Goal: Use online tool/utility: Utilize a website feature to perform a specific function

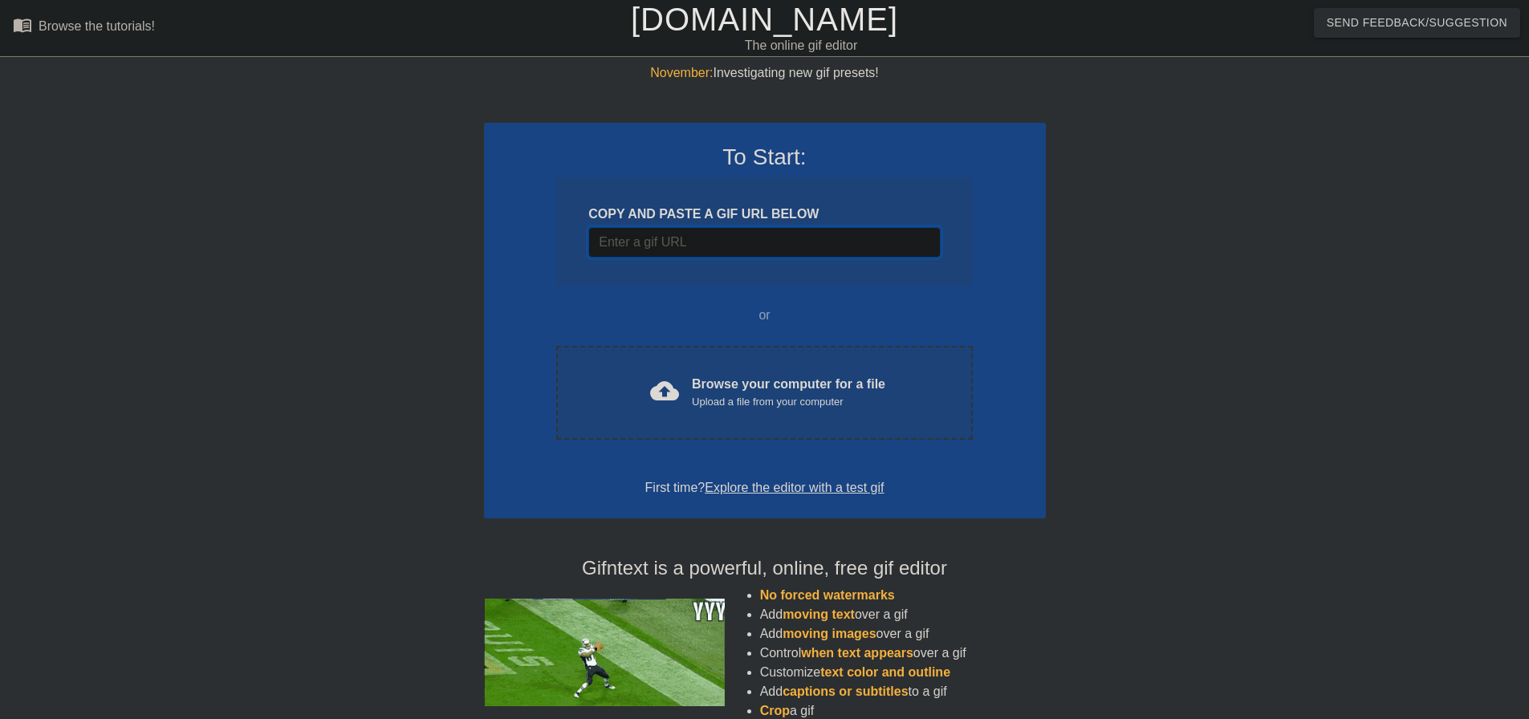
click at [786, 243] on input "Username" at bounding box center [763, 242] width 351 height 30
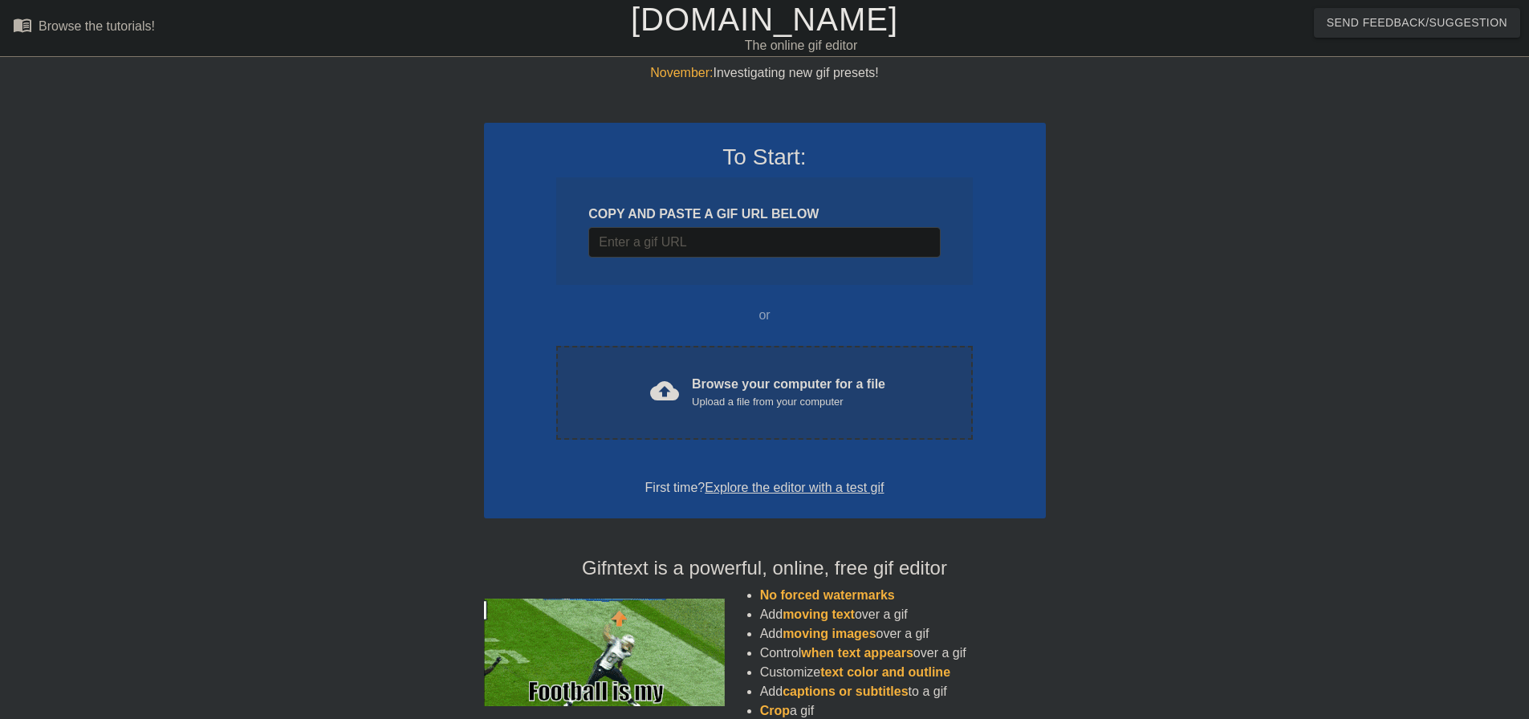
click at [798, 381] on div "Browse your computer for a file Upload a file from your computer" at bounding box center [788, 392] width 193 height 35
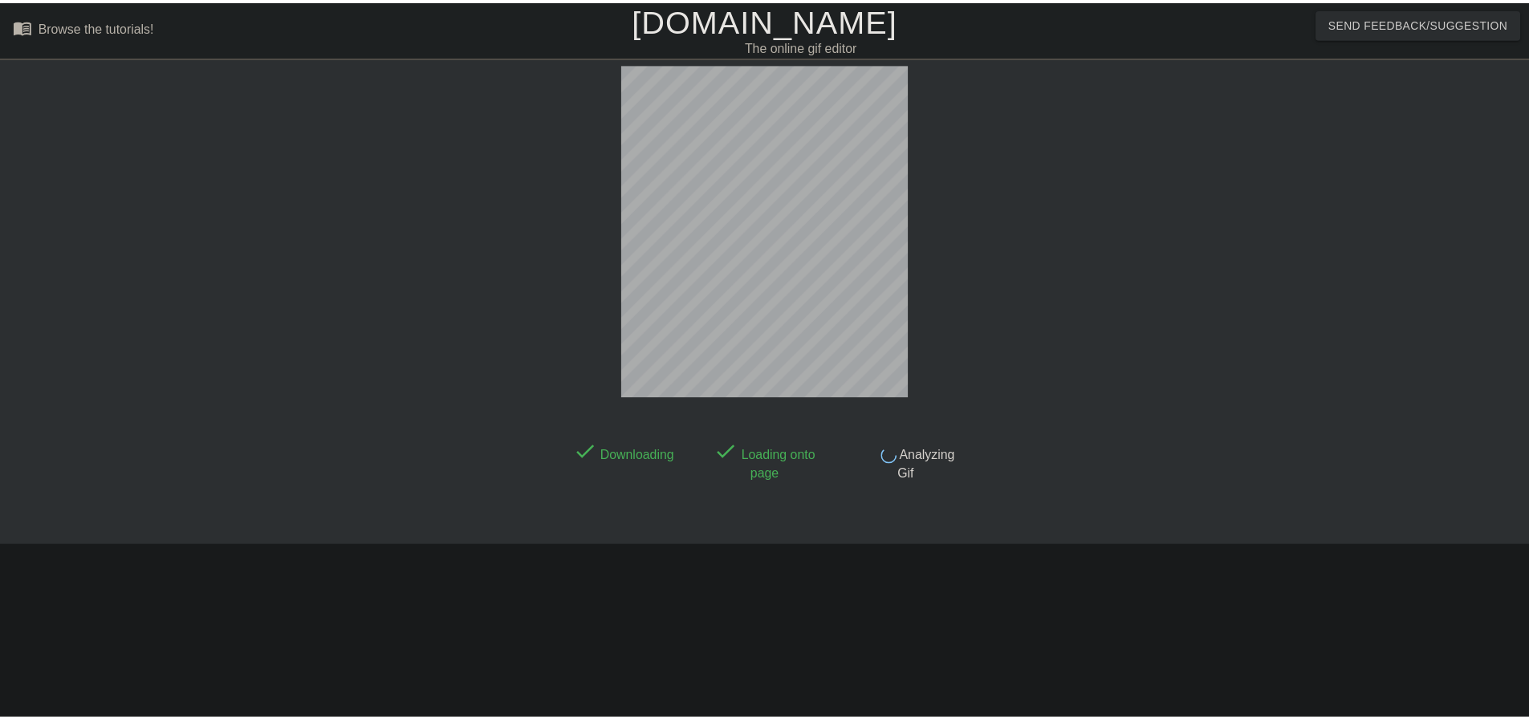
scroll to position [8, 0]
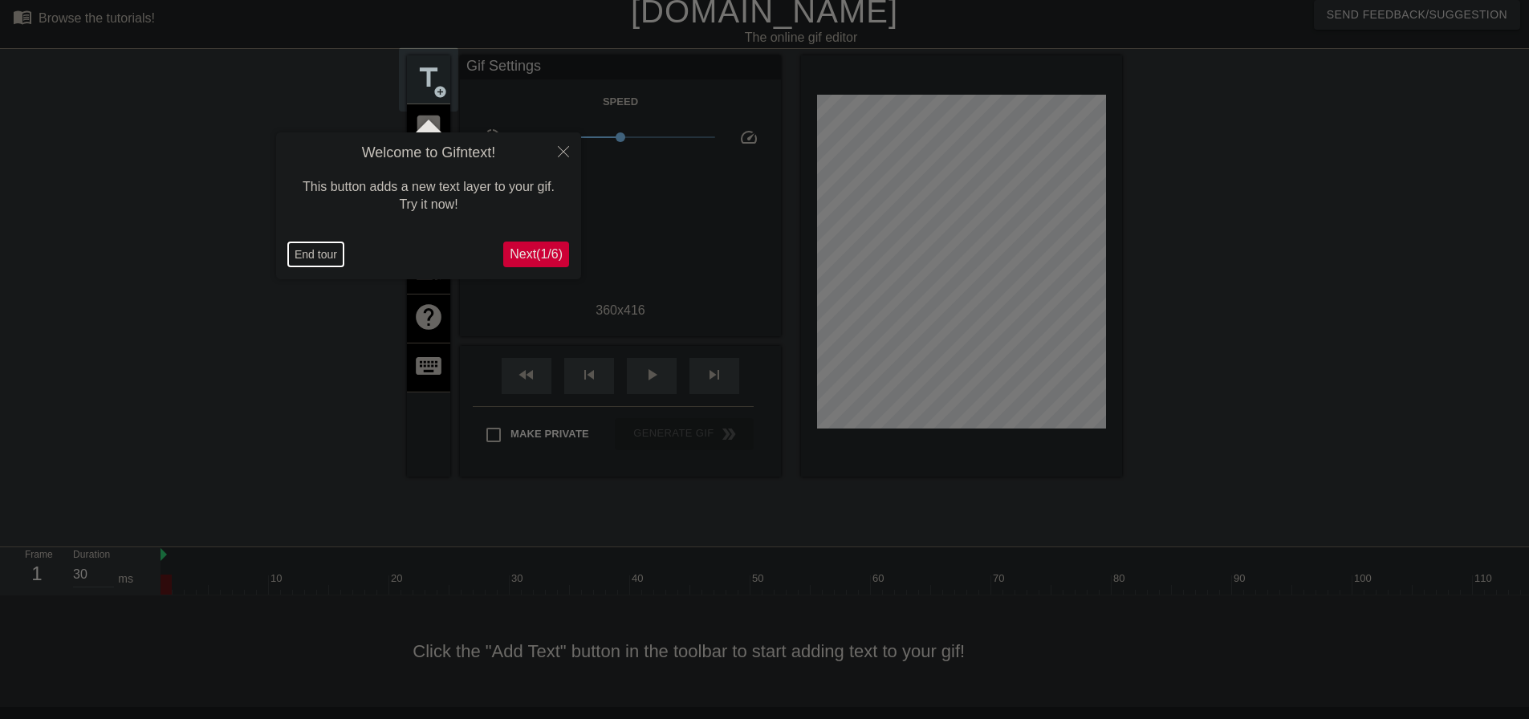
click at [324, 252] on button "End tour" at bounding box center [315, 254] width 55 height 24
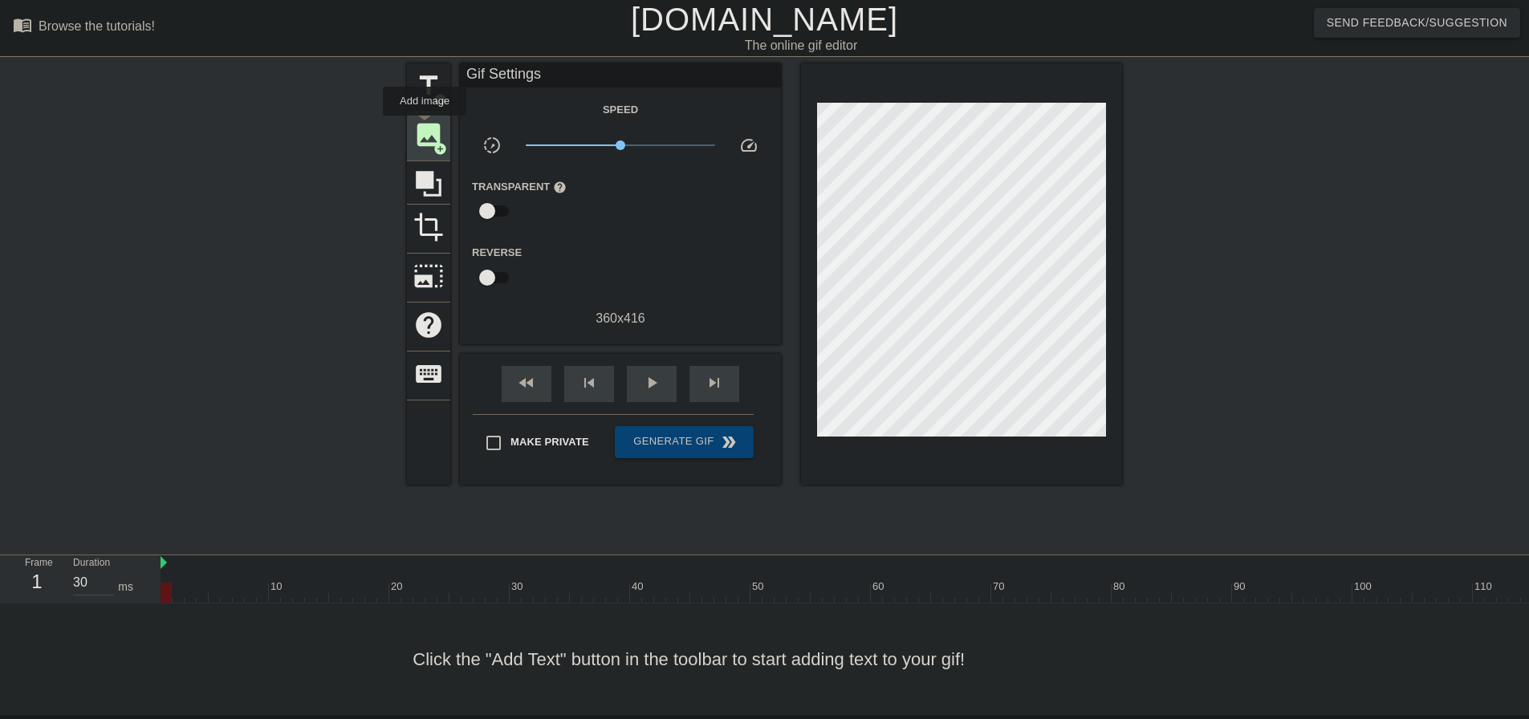
click at [425, 127] on span "image" at bounding box center [428, 135] width 30 height 30
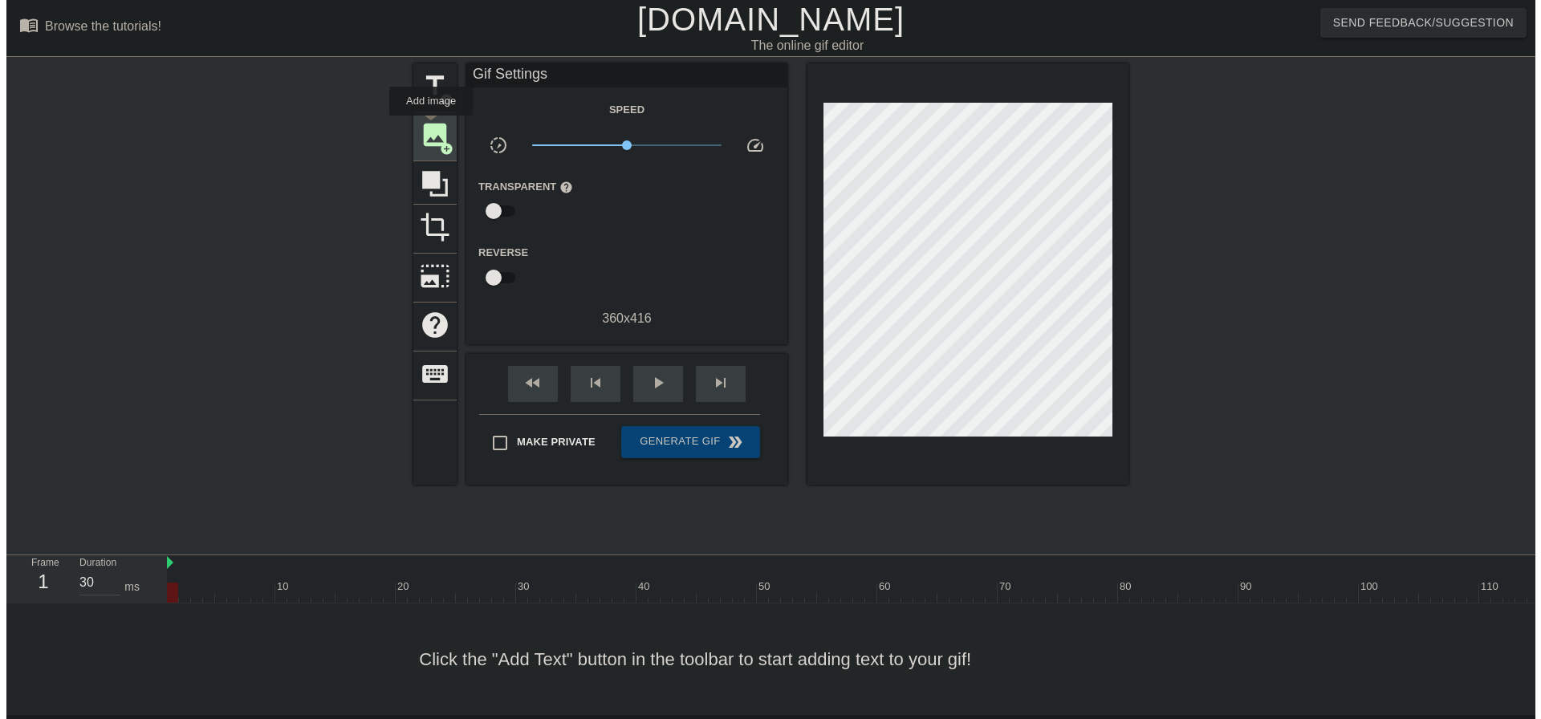
scroll to position [0, 0]
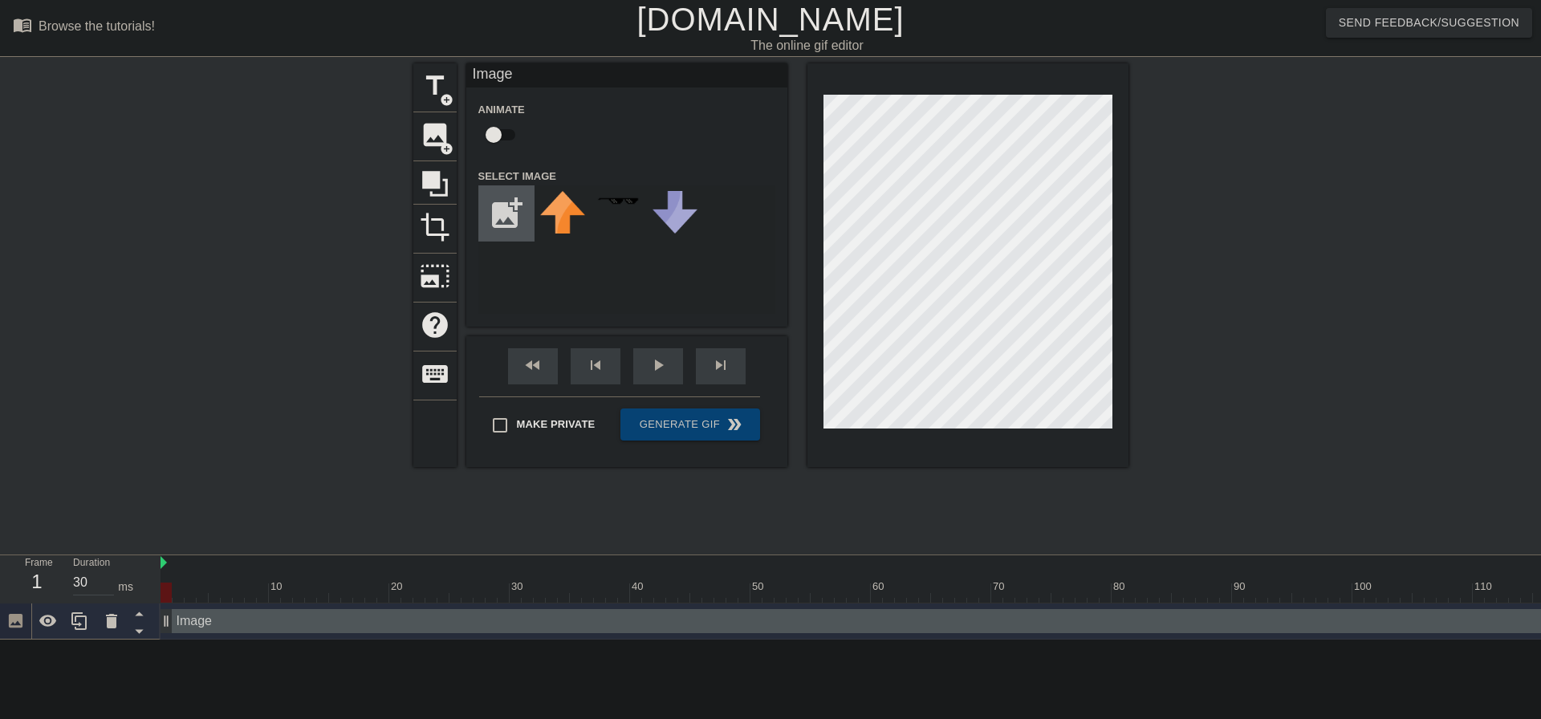
click at [496, 213] on input "file" at bounding box center [506, 213] width 55 height 55
type input "C:\fakepath\slacker.png"
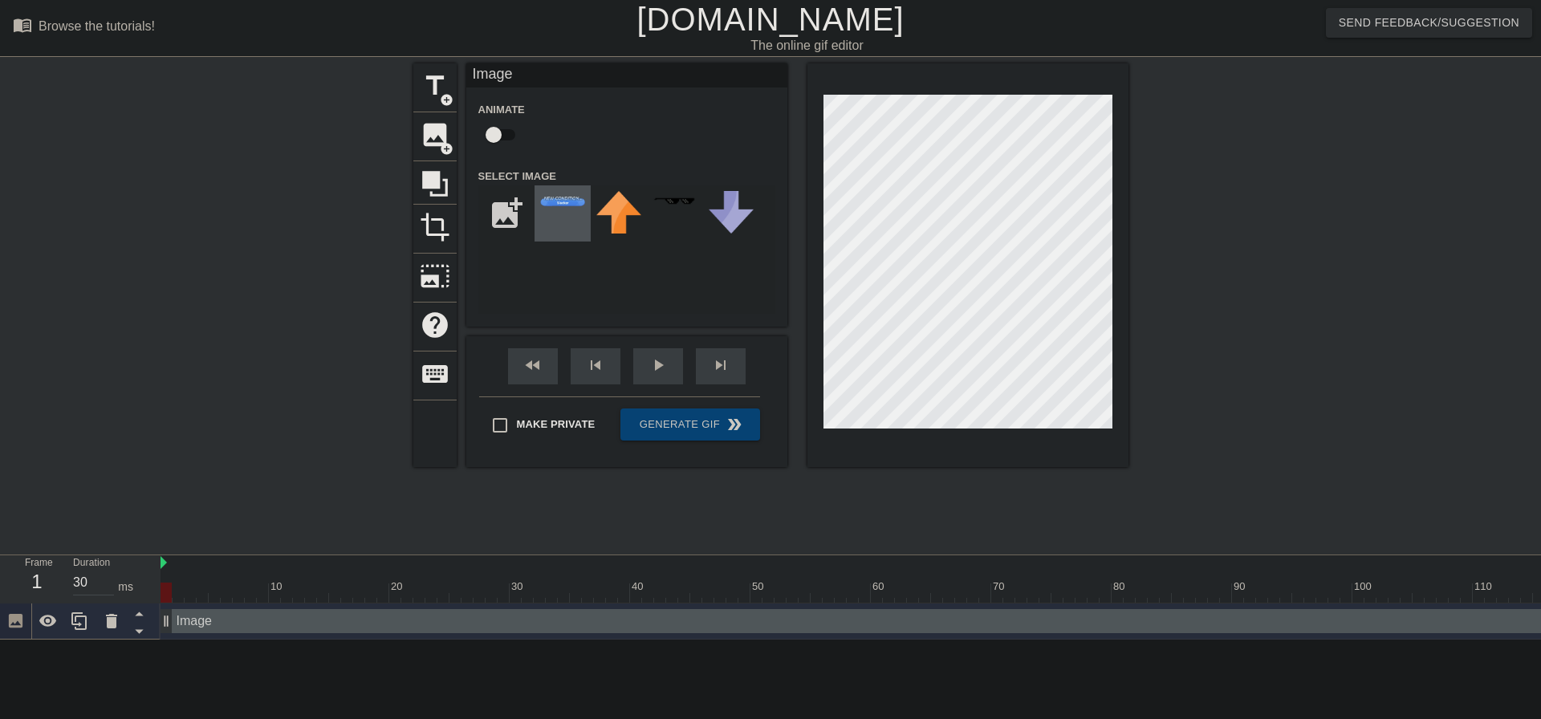
click at [556, 221] on div at bounding box center [562, 213] width 56 height 56
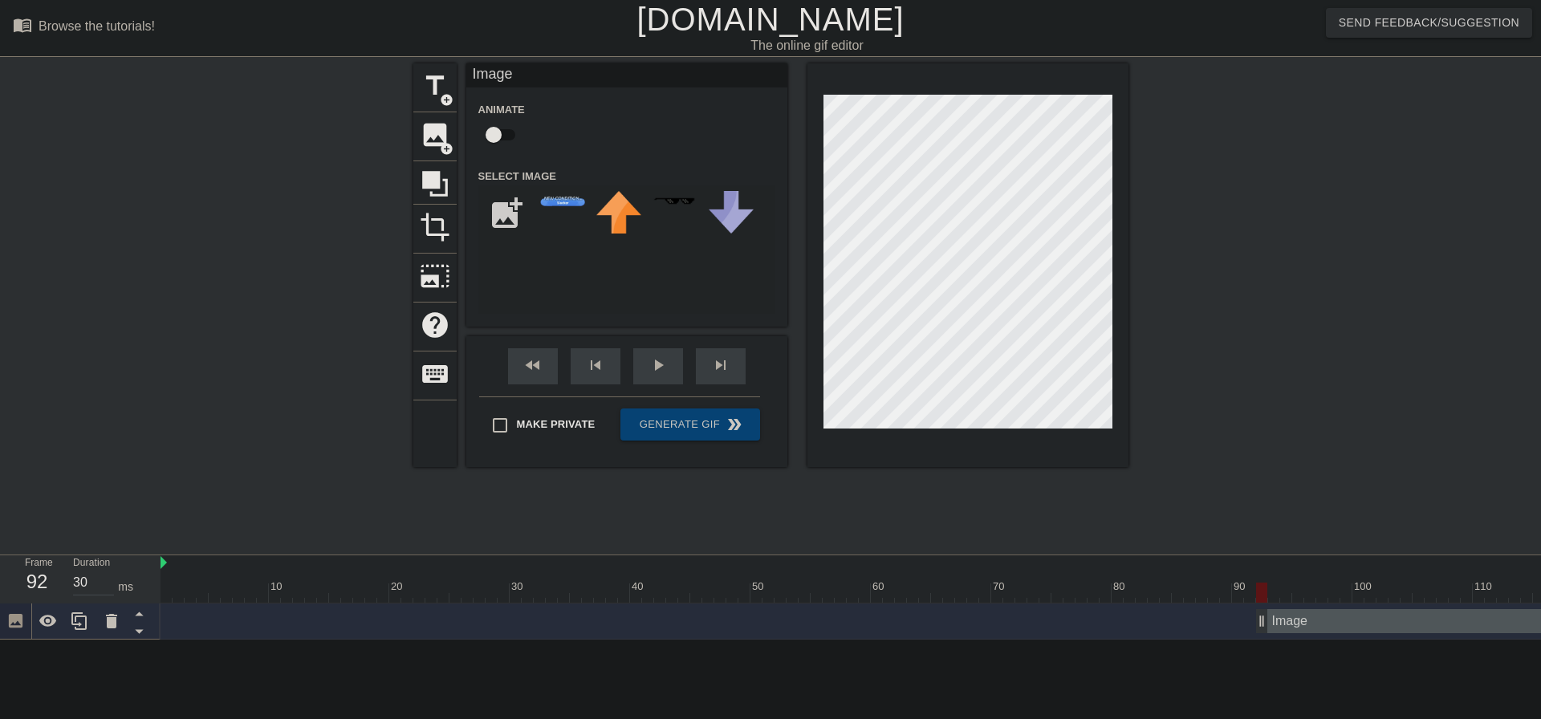
drag, startPoint x: 168, startPoint y: 628, endPoint x: 1115, endPoint y: 627, distance: 947.7
click at [1247, 603] on div "Image drag_handle drag_handle" at bounding box center [1478, 621] width 2636 height 36
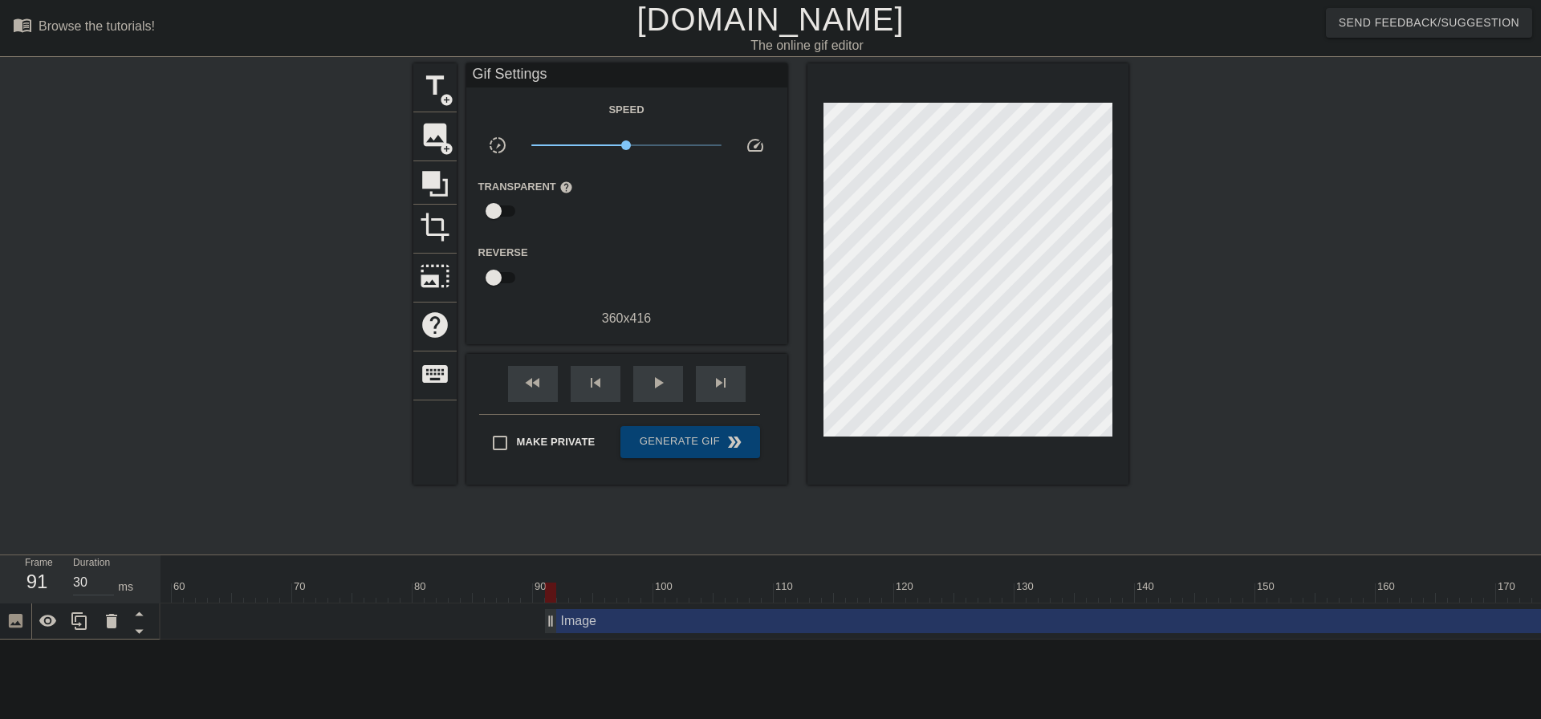
scroll to position [0, 752]
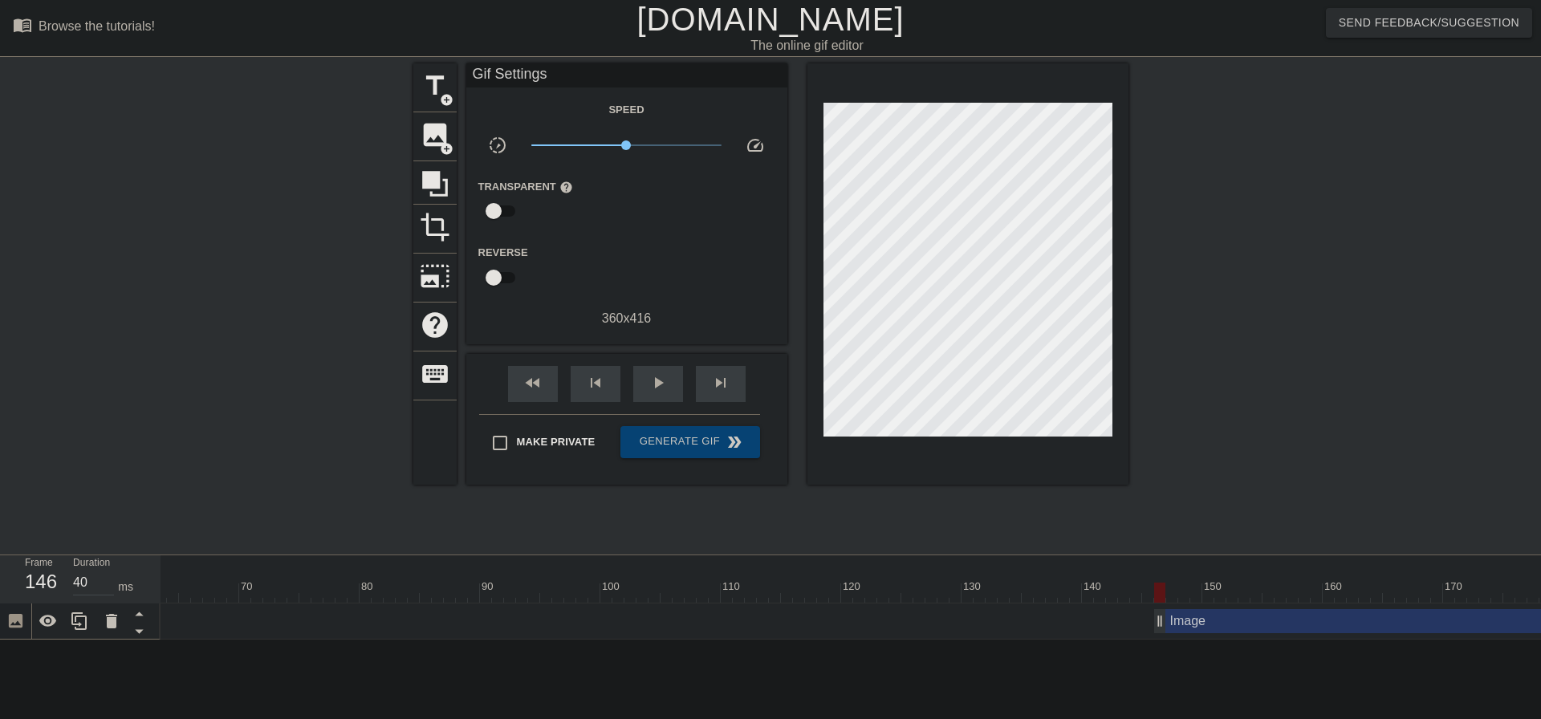
drag, startPoint x: 499, startPoint y: 625, endPoint x: 1180, endPoint y: 582, distance: 682.7
click at [1195, 575] on div "10 20 30 40 50 60 70 80 90 100 110 120 130 140 150 160" at bounding box center [850, 597] width 1380 height 84
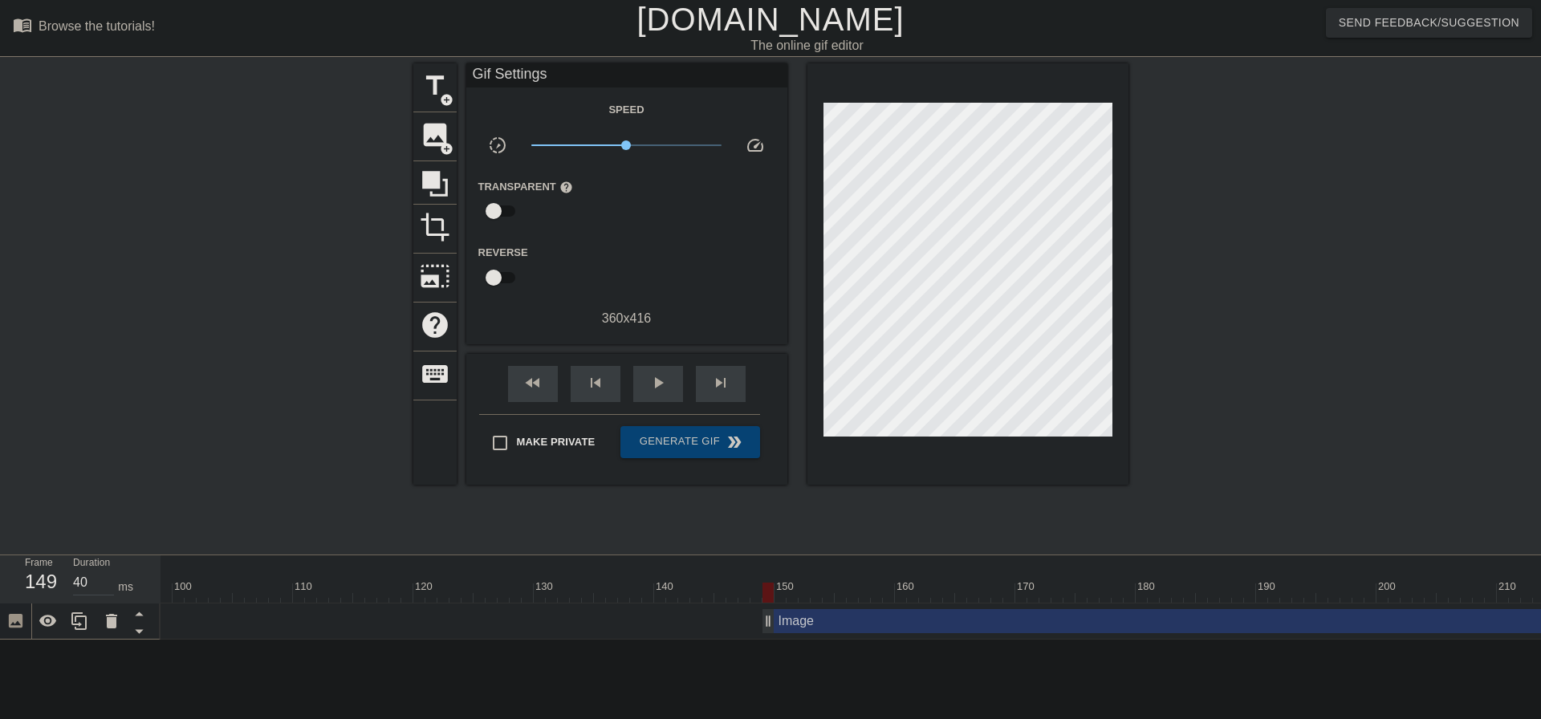
scroll to position [0, 1260]
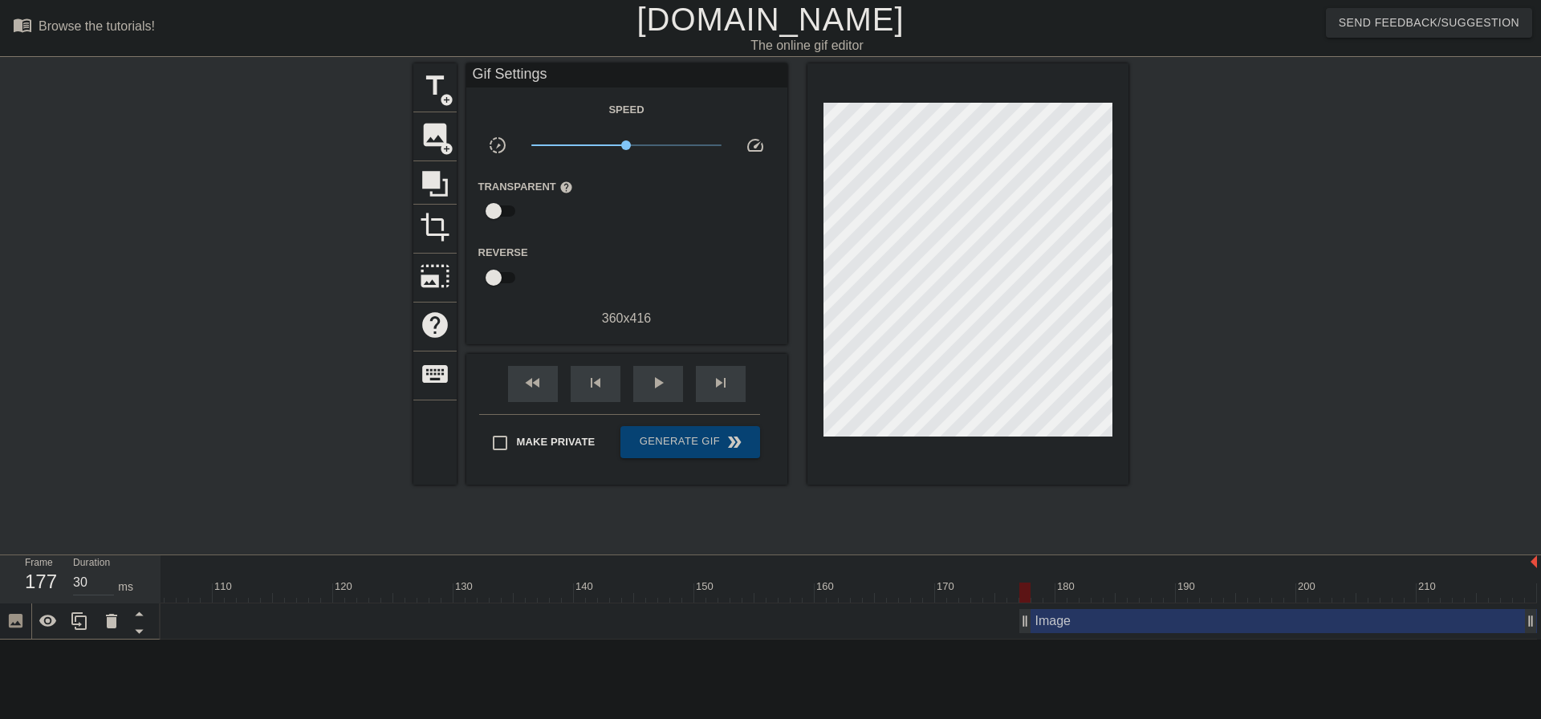
drag, startPoint x: 693, startPoint y: 622, endPoint x: 1030, endPoint y: 603, distance: 338.4
click at [1030, 603] on div "10 20 30 40 50 60 70 80 90 100 110 120 130 140 150 160" at bounding box center [850, 597] width 1380 height 84
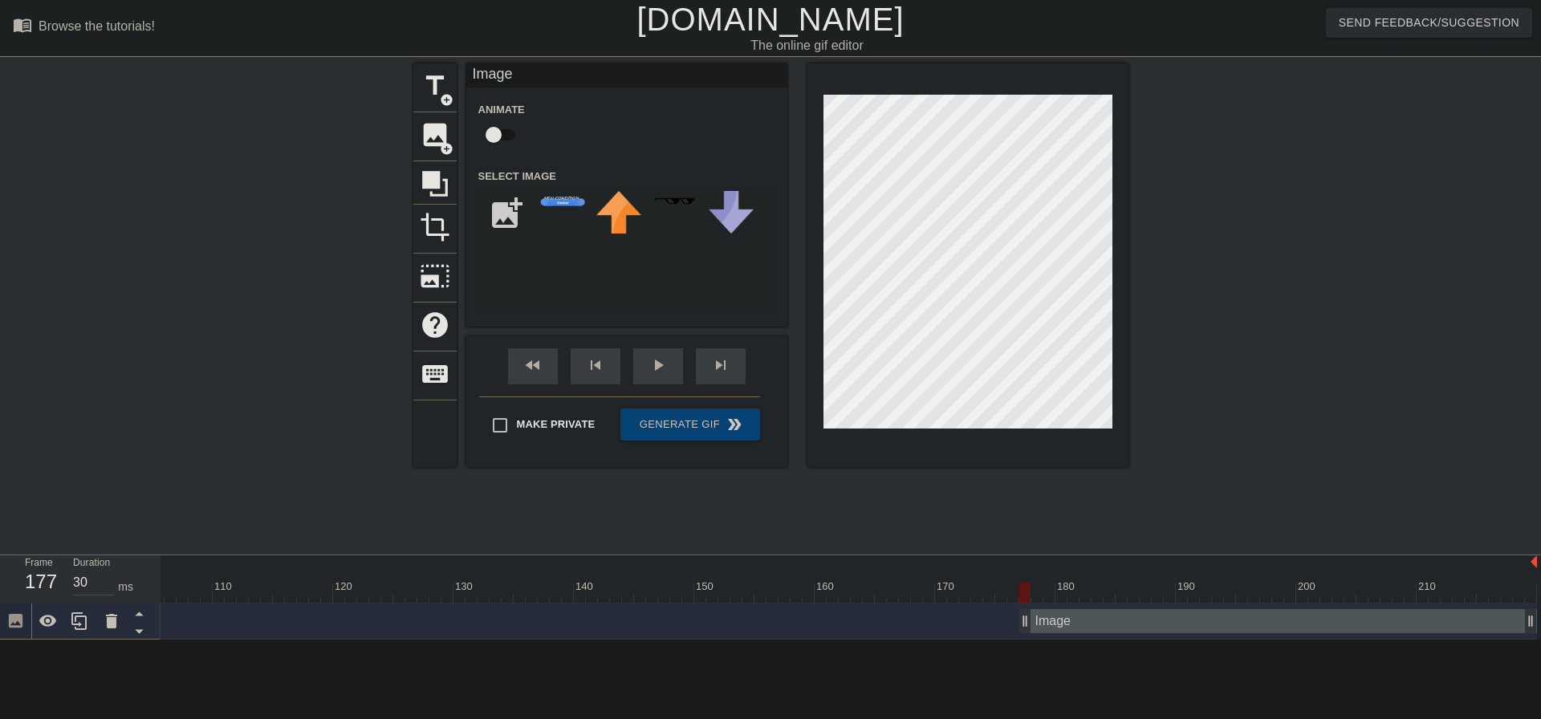
click at [1245, 372] on div at bounding box center [1268, 303] width 241 height 481
click at [1274, 436] on div at bounding box center [1268, 303] width 241 height 481
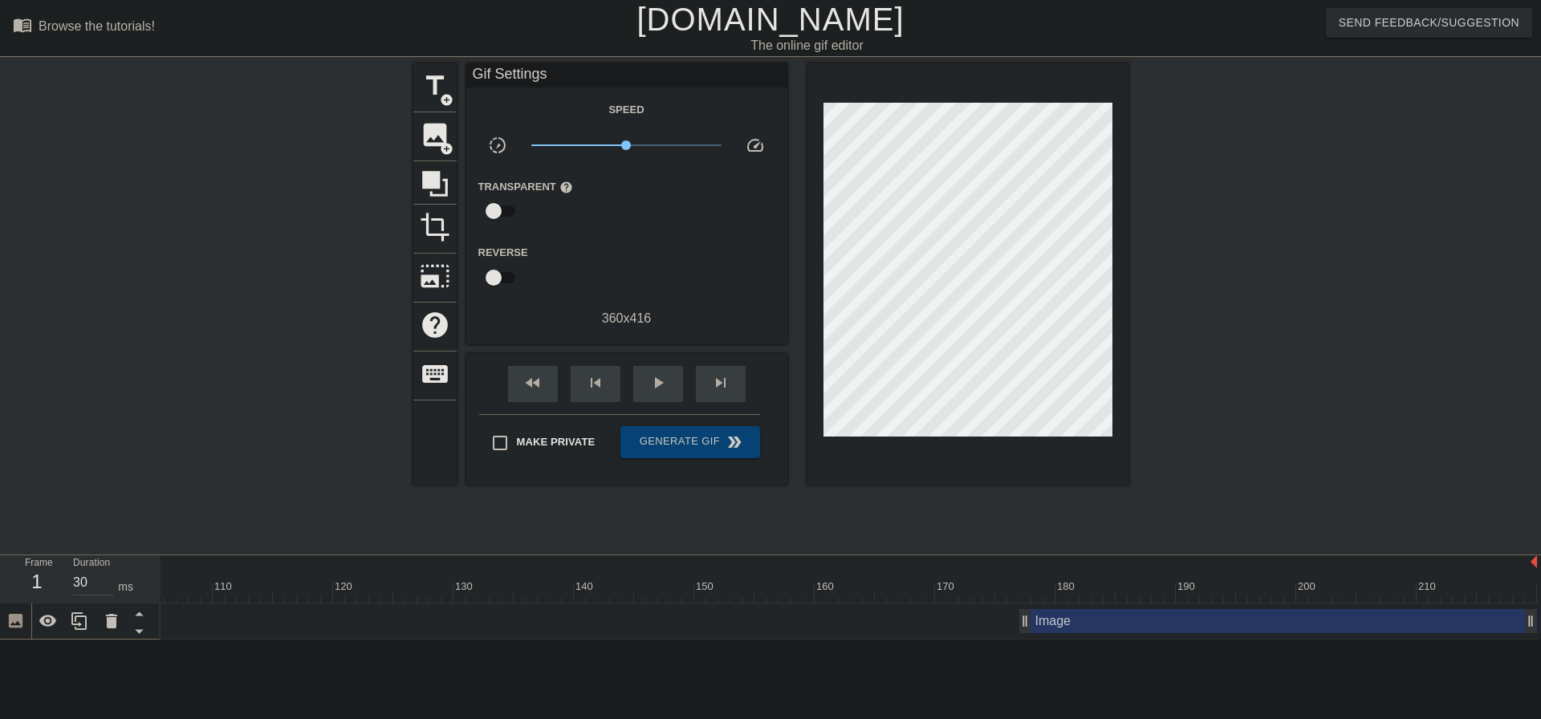
click at [1024, 595] on div at bounding box center [219, 593] width 2636 height 20
click at [1290, 449] on div at bounding box center [1268, 303] width 241 height 481
click at [651, 380] on span "play_arrow" at bounding box center [657, 382] width 19 height 19
type input "30"
click at [689, 443] on span "Generate Gif double_arrow" at bounding box center [690, 442] width 126 height 19
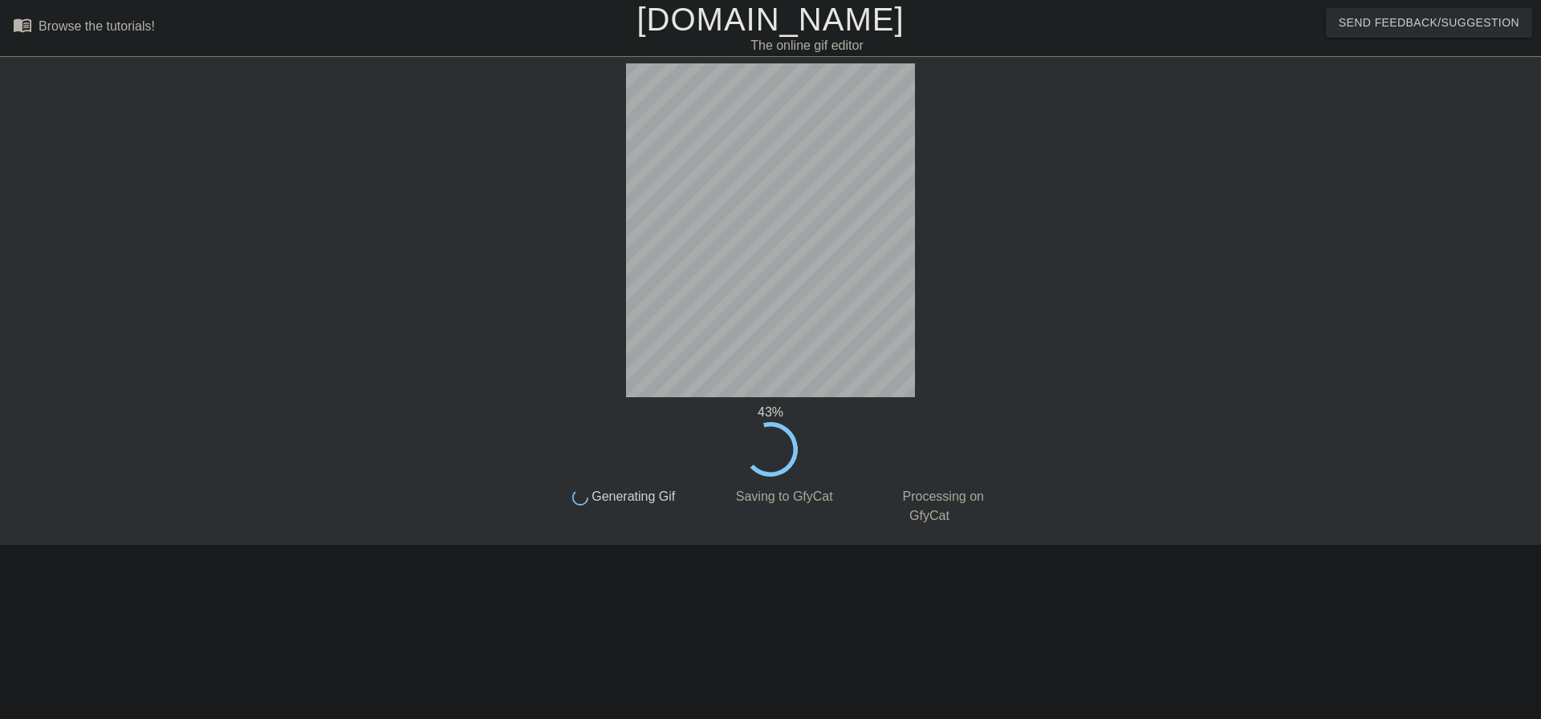
click at [1286, 552] on html "menu_book Browse the tutorials! [DOMAIN_NAME] The online gif editor Send Feedba…" at bounding box center [770, 276] width 1541 height 552
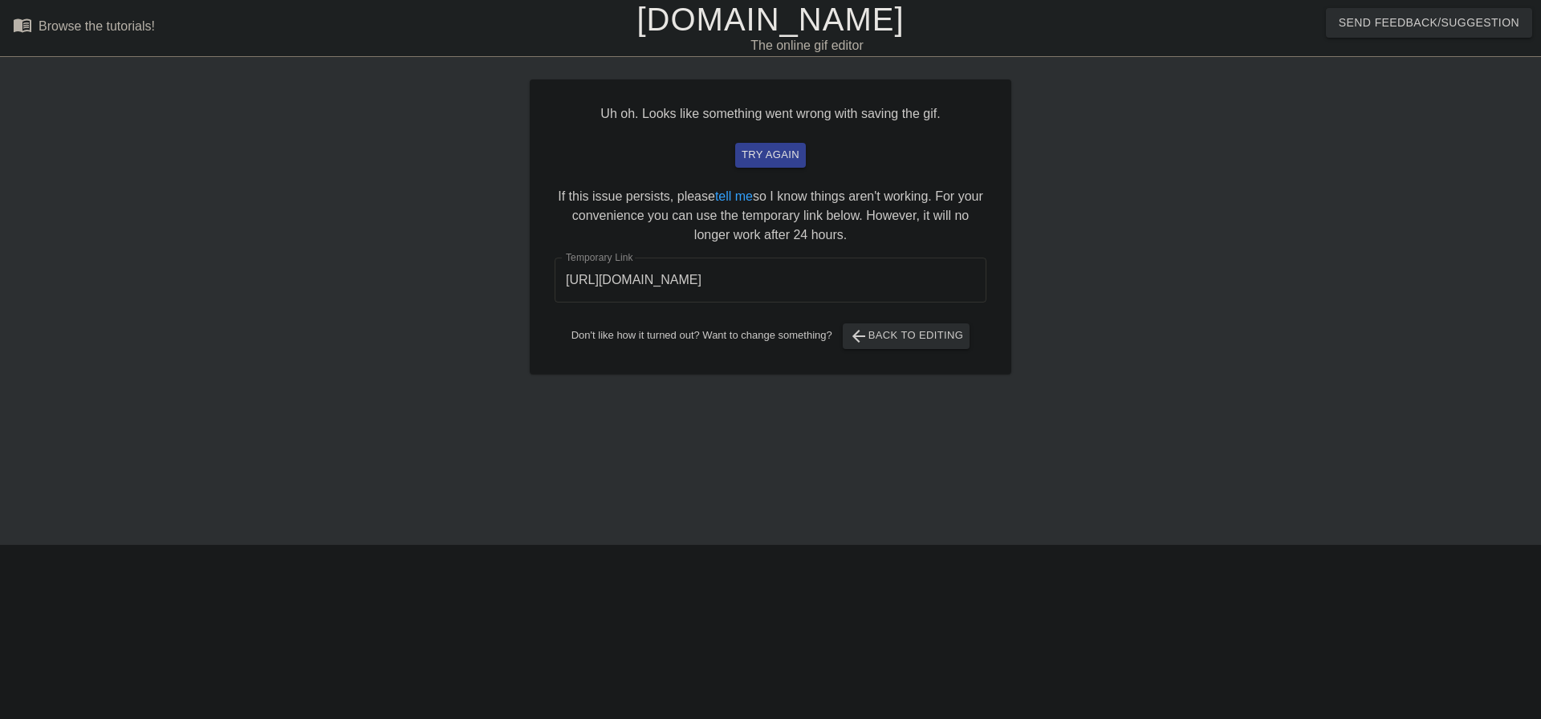
click at [816, 283] on input "[URL][DOMAIN_NAME]" at bounding box center [771, 280] width 432 height 45
